Goal: Information Seeking & Learning: Find specific fact

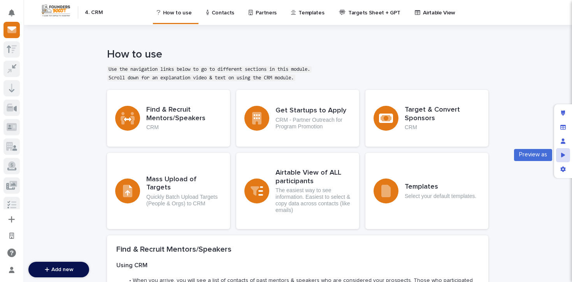
click at [565, 158] on div "Preview as" at bounding box center [563, 155] width 14 height 14
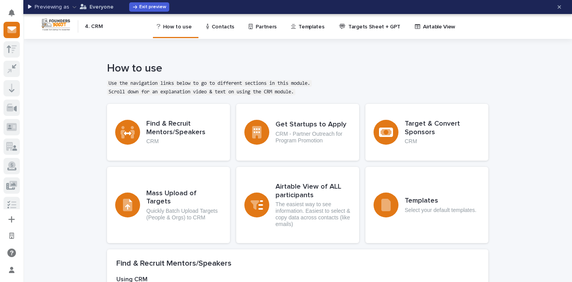
click at [99, 9] on p "Everyone" at bounding box center [101, 6] width 24 height 5
type input "a"
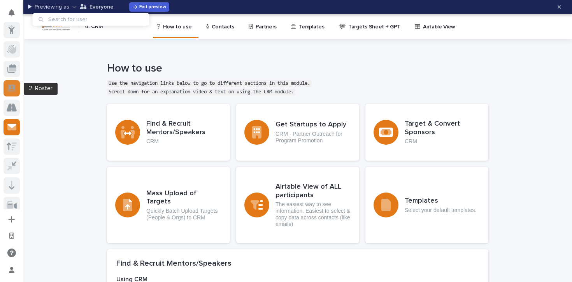
click at [18, 85] on div at bounding box center [12, 88] width 16 height 16
click at [15, 89] on icon at bounding box center [12, 88] width 8 height 8
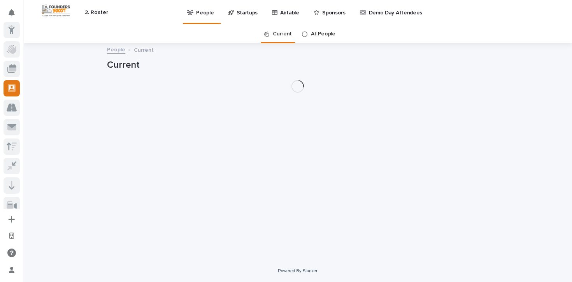
scroll to position [58, 0]
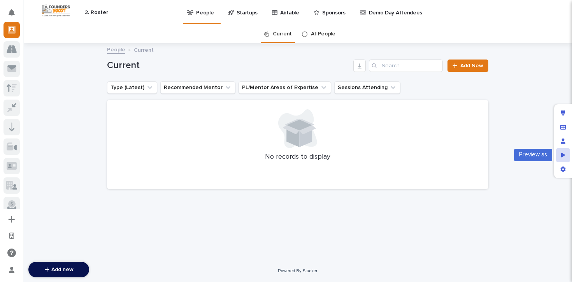
click at [563, 154] on icon "Preview as" at bounding box center [563, 154] width 4 height 5
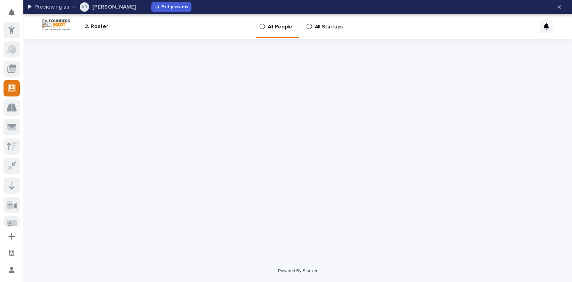
scroll to position [58, 0]
click at [101, 5] on p "[PERSON_NAME]" at bounding box center [114, 6] width 44 height 5
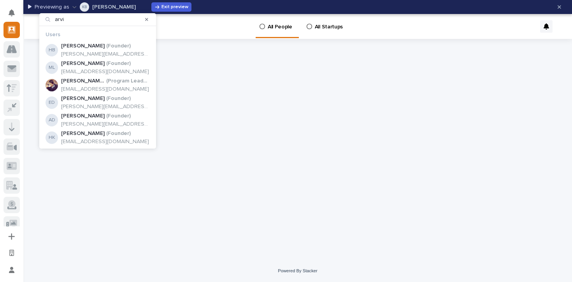
type input "[PERSON_NAME]"
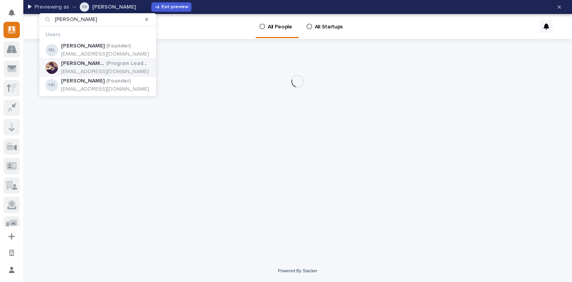
click at [109, 68] on p "[EMAIL_ADDRESS][DOMAIN_NAME]" at bounding box center [105, 71] width 89 height 7
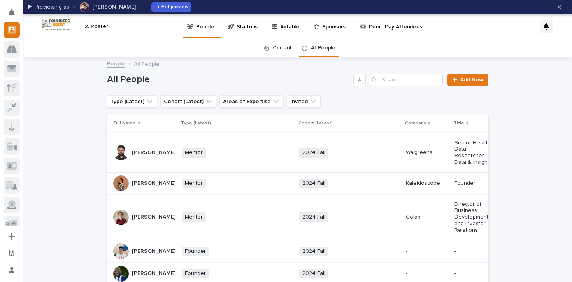
scroll to position [0, 350]
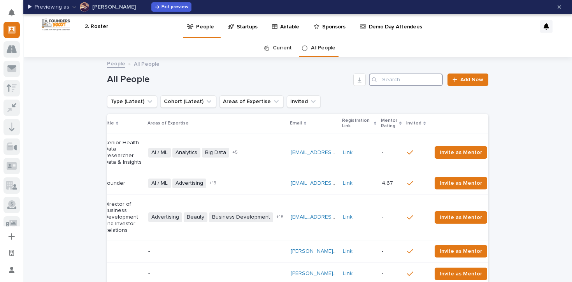
click at [426, 77] on input "Search" at bounding box center [406, 80] width 74 height 12
paste input "[EMAIL_ADDRESS][DOMAIN_NAME]"
type input "[EMAIL_ADDRESS][DOMAIN_NAME]"
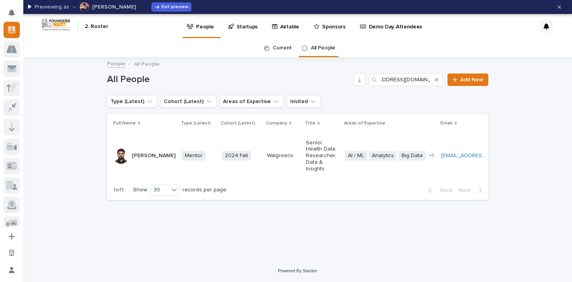
click at [264, 141] on td "Walgreens" at bounding box center [283, 156] width 39 height 46
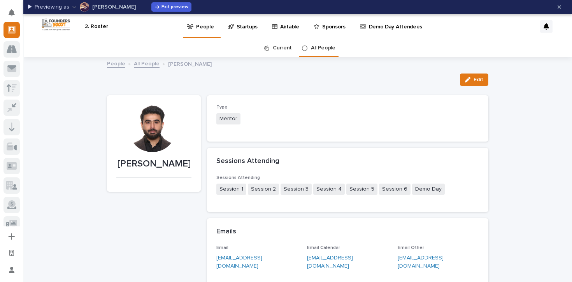
click at [149, 63] on link "All People" at bounding box center [147, 63] width 26 height 9
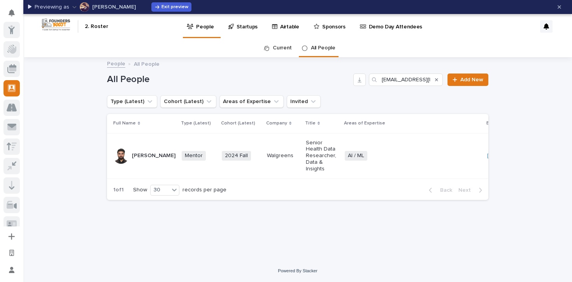
scroll to position [58, 0]
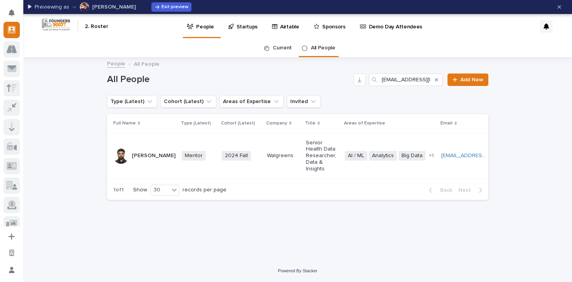
click at [437, 79] on icon "Search" at bounding box center [436, 79] width 3 height 3
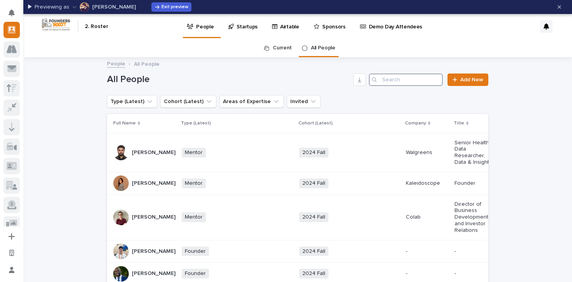
click at [402, 81] on input "Search" at bounding box center [406, 80] width 74 height 12
paste input "[EMAIL_ADDRESS][DOMAIN_NAME]"
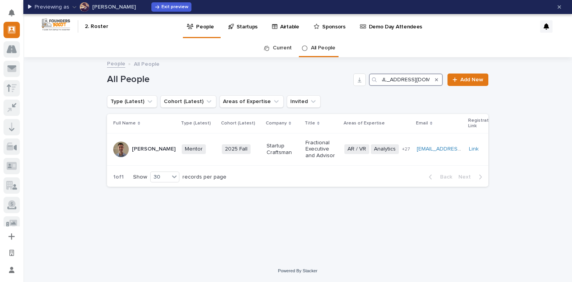
type input "[EMAIL_ADDRESS][DOMAIN_NAME]"
